Goal: Task Accomplishment & Management: Manage account settings

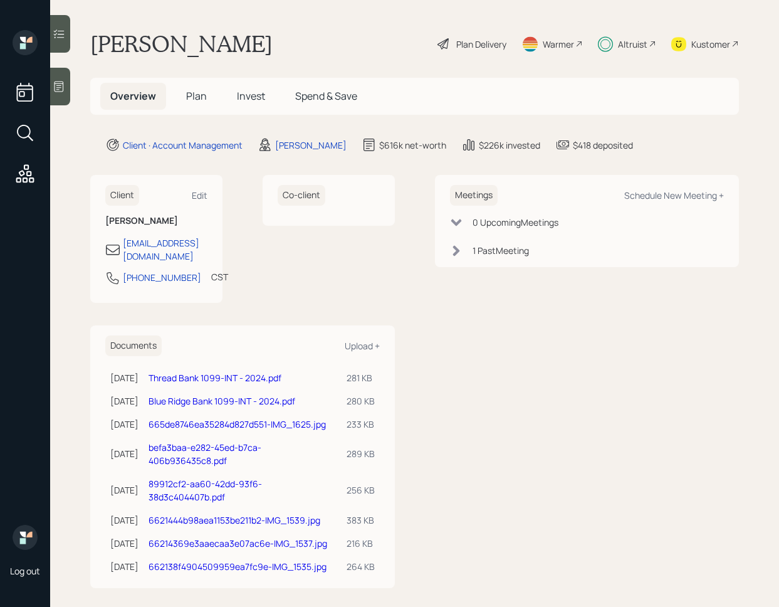
click at [71, 39] on main "[PERSON_NAME] Plan Delivery Warmer Altruist Kustomer Overview Plan Invest Spend…" at bounding box center [414, 303] width 729 height 607
click at [63, 39] on icon at bounding box center [59, 34] width 13 height 13
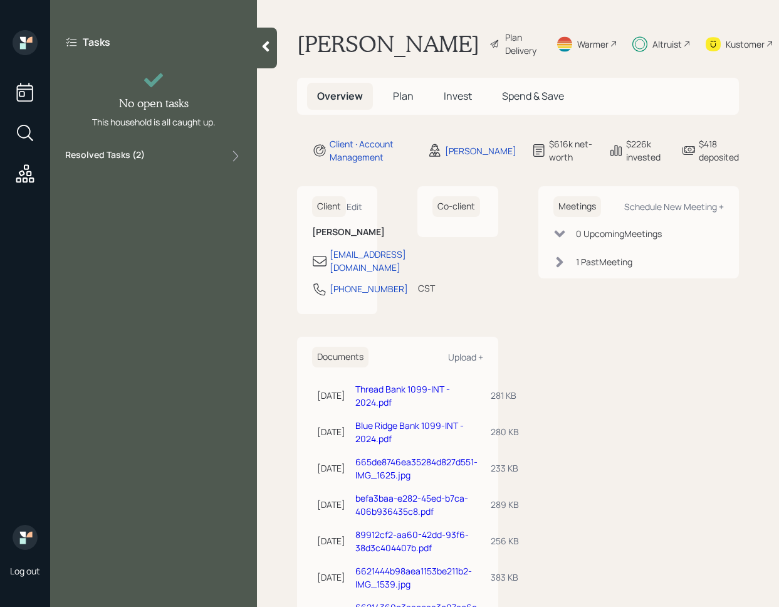
click at [178, 154] on div "Resolved Tasks ( 2 )" at bounding box center [153, 155] width 177 height 15
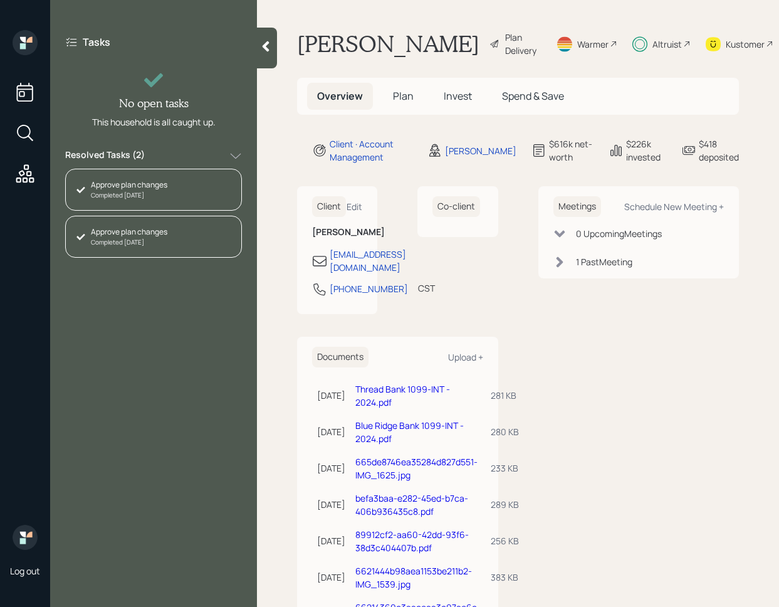
click at [178, 154] on div "Resolved Tasks ( 2 )" at bounding box center [153, 155] width 177 height 15
